Goal: Find contact information: Find contact information

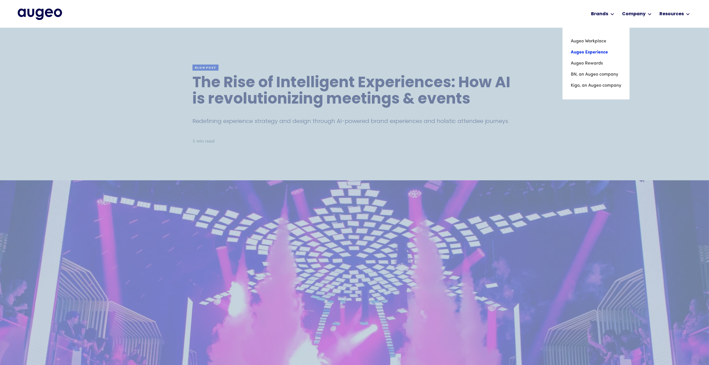
click at [590, 50] on link "Augeo Experience" at bounding box center [596, 52] width 50 height 11
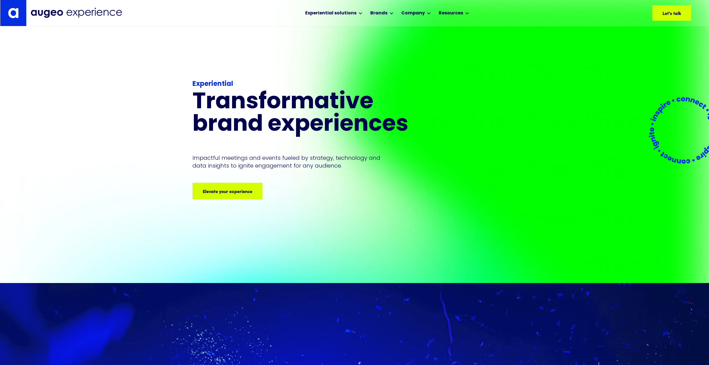
click at [240, 173] on div "Experiential Transformative brand experiences Impactful meetings and events fue…" at bounding box center [311, 139] width 239 height 120
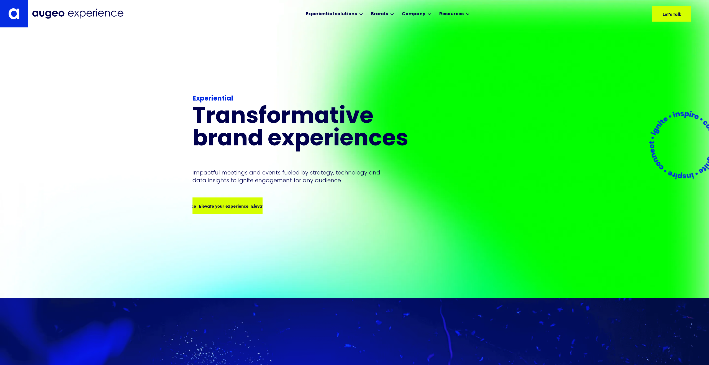
click at [228, 208] on div "Elevate your experience Elevate your experience Elevate your experience Elevate…" at bounding box center [245, 205] width 209 height 7
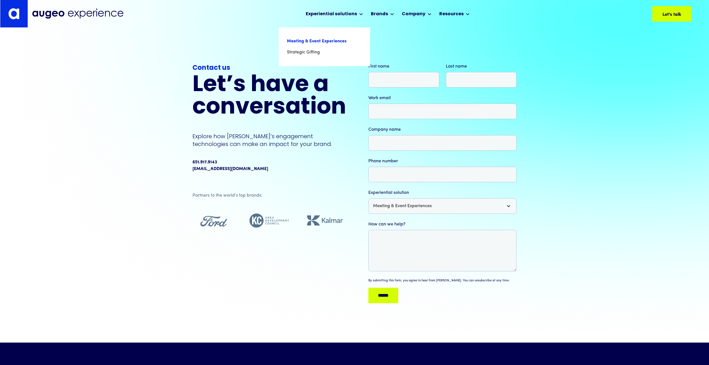
click at [320, 42] on link "Meeting & Event Experiences" at bounding box center [324, 41] width 75 height 11
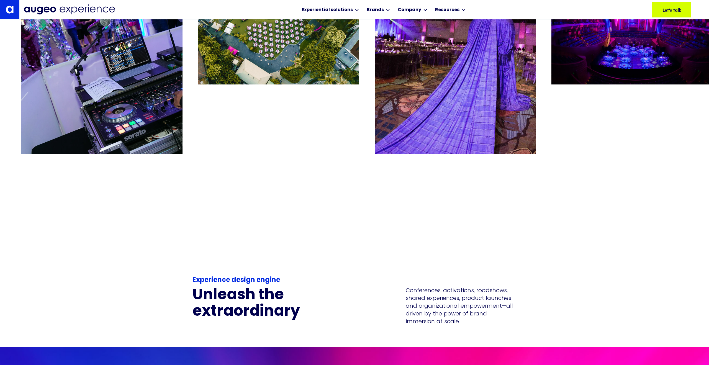
scroll to position [1418, 0]
